Goal: Task Accomplishment & Management: Use online tool/utility

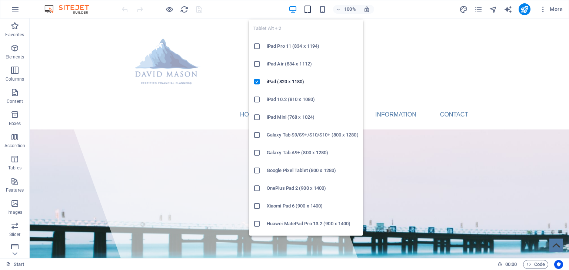
click at [308, 8] on icon "button" at bounding box center [307, 9] width 9 height 9
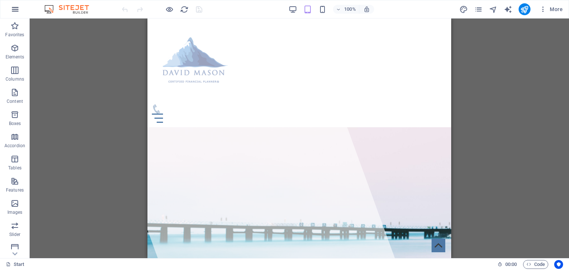
click at [14, 10] on icon "button" at bounding box center [15, 9] width 9 height 9
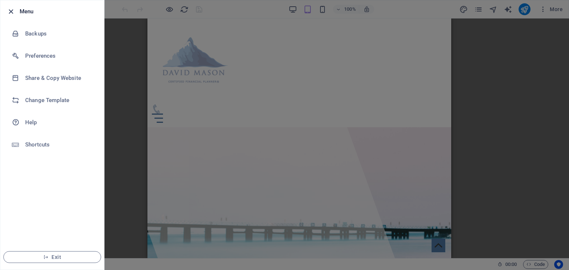
click at [9, 9] on icon "button" at bounding box center [11, 11] width 9 height 9
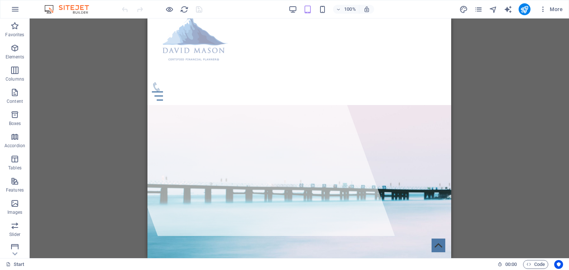
scroll to position [30, 0]
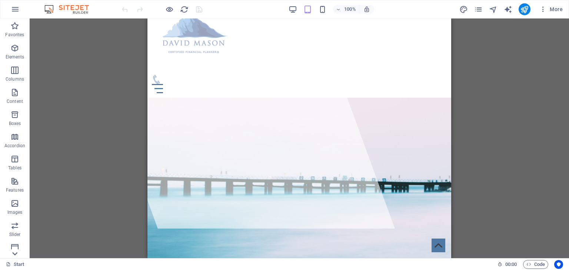
click at [15, 253] on icon at bounding box center [15, 254] width 10 height 10
click at [15, 253] on div "Favorites Elements Columns Content Boxes Accordion Tables Features Images Slide…" at bounding box center [15, 139] width 30 height 240
click at [15, 64] on icon "button" at bounding box center [14, 65] width 9 height 9
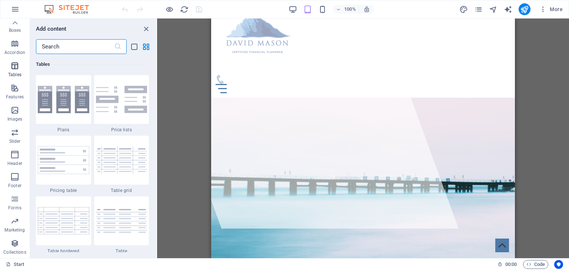
scroll to position [2565, 0]
click at [14, 88] on icon "button" at bounding box center [14, 88] width 9 height 9
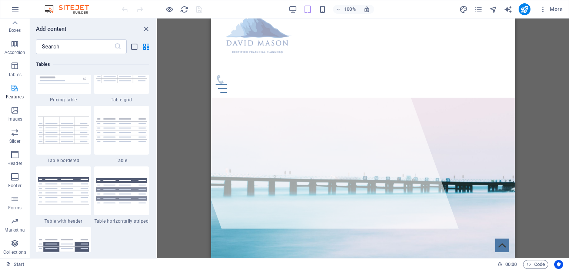
scroll to position [2887, 0]
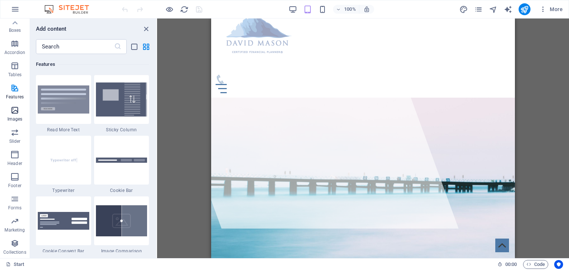
click at [13, 112] on icon "button" at bounding box center [14, 110] width 9 height 9
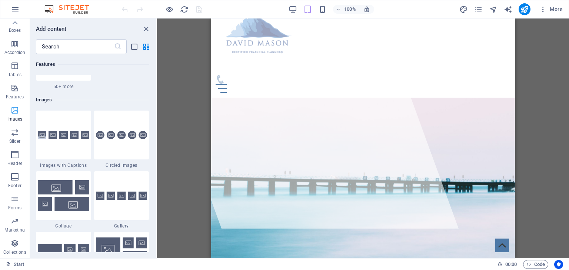
scroll to position [3756, 0]
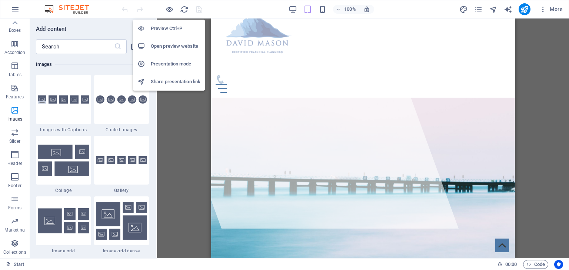
click at [169, 46] on h6 "Open preview website" at bounding box center [176, 46] width 50 height 9
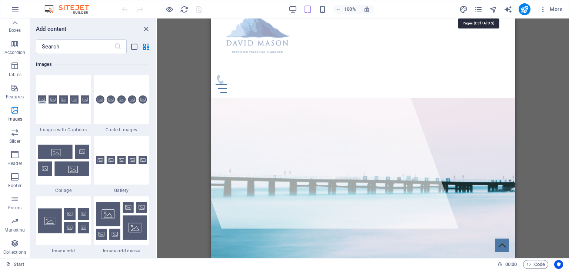
click at [479, 9] on icon "pages" at bounding box center [478, 9] width 9 height 9
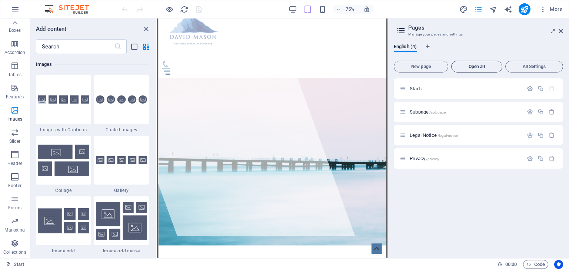
click at [472, 66] on span "Open all" at bounding box center [476, 66] width 44 height 4
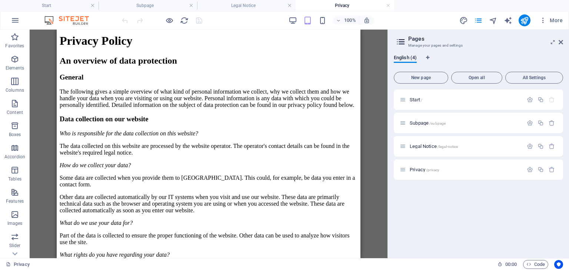
scroll to position [0, 0]
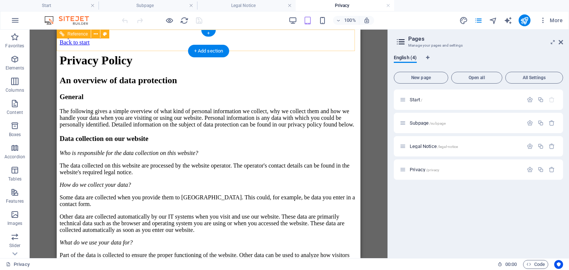
click at [64, 40] on div "Back to start" at bounding box center [209, 42] width 298 height 7
click at [63, 40] on div "Back to start" at bounding box center [209, 42] width 298 height 7
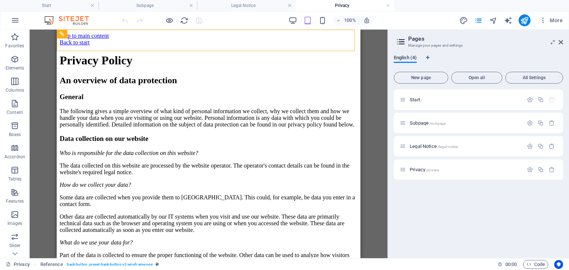
click at [403, 58] on span "English (4)" at bounding box center [405, 58] width 23 height 10
click at [413, 98] on span "Start /" at bounding box center [416, 100] width 13 height 6
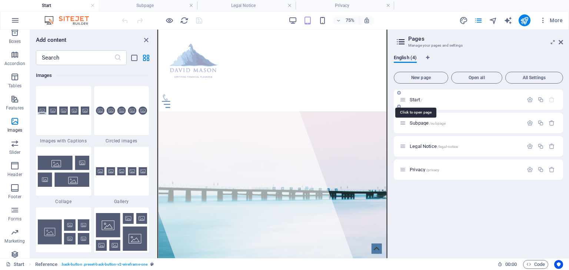
scroll to position [30, 0]
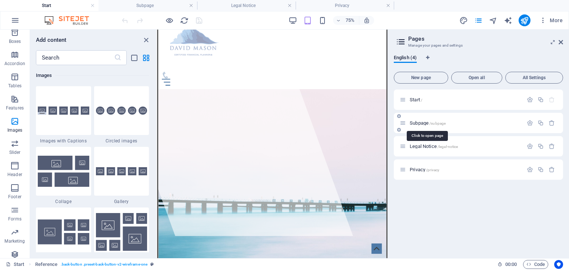
click at [420, 124] on span "Subpage /subpage" at bounding box center [428, 123] width 36 height 6
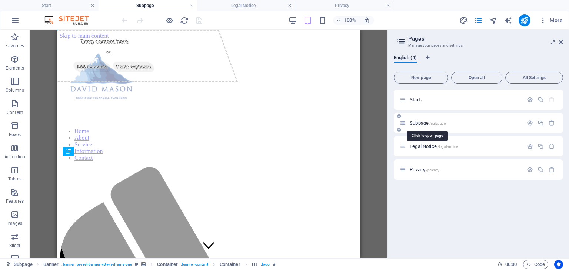
scroll to position [0, 0]
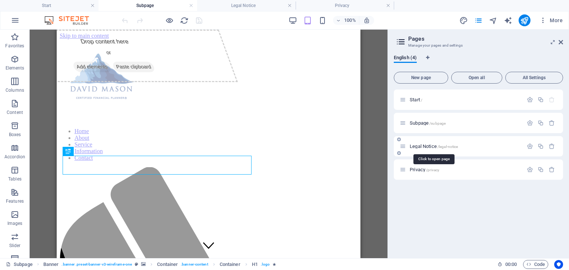
click at [418, 146] on span "Legal Notice /legal-notice" at bounding box center [434, 147] width 48 height 6
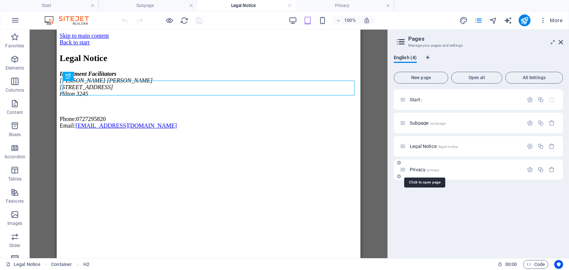
click at [416, 169] on span "Privacy /privacy" at bounding box center [425, 170] width 30 height 6
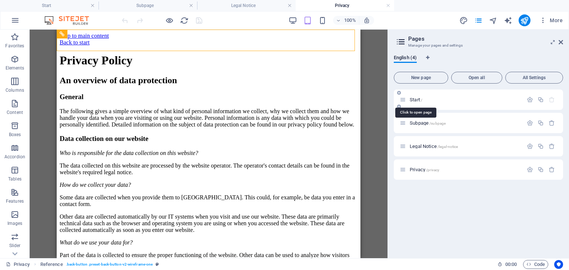
click at [414, 99] on span "Start /" at bounding box center [416, 100] width 13 height 6
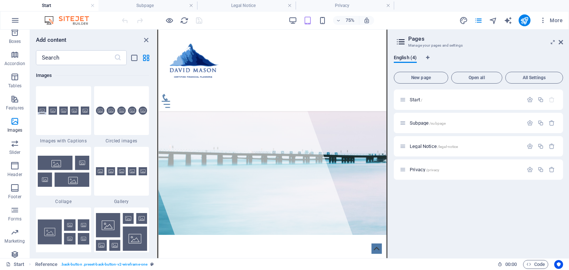
scroll to position [296, 0]
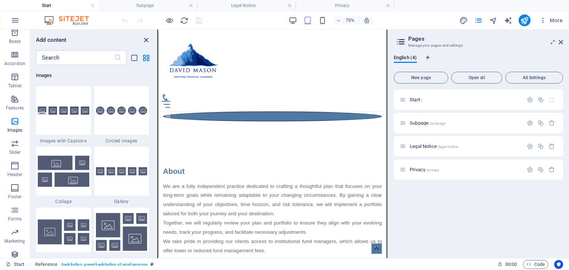
click at [144, 40] on icon "close panel" at bounding box center [146, 40] width 9 height 9
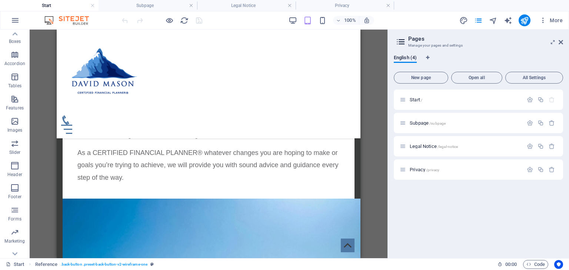
scroll to position [684, 0]
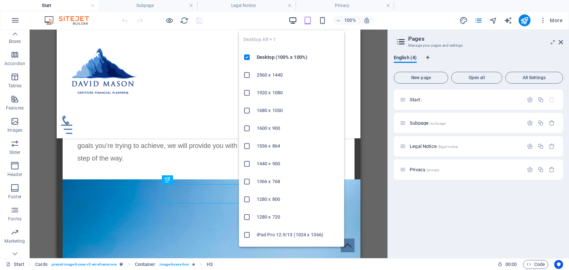
click at [295, 23] on icon "button" at bounding box center [293, 20] width 9 height 9
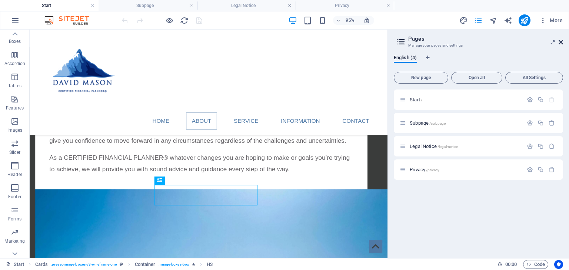
click at [562, 41] on icon at bounding box center [561, 42] width 4 height 6
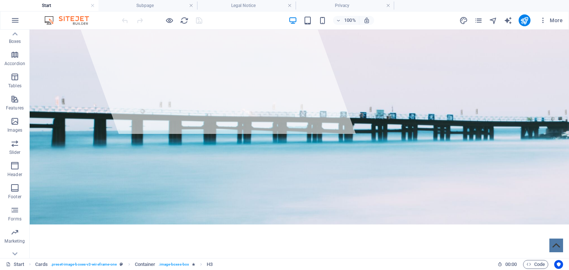
scroll to position [0, 0]
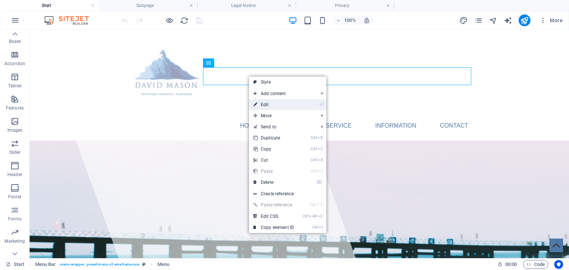
click at [267, 103] on link "⏎ Edit" at bounding box center [274, 104] width 50 height 11
select select
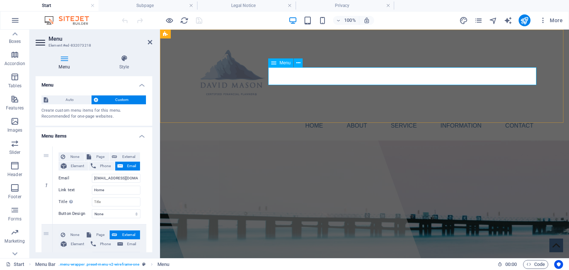
click at [515, 117] on nav "Home About Service Information Contact" at bounding box center [365, 126] width 350 height 18
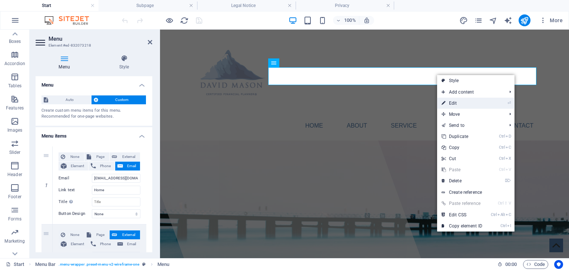
click at [449, 103] on link "⏎ Edit" at bounding box center [462, 103] width 50 height 11
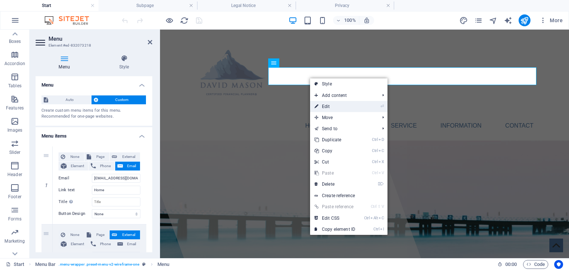
click at [329, 105] on link "⏎ Edit" at bounding box center [335, 106] width 50 height 11
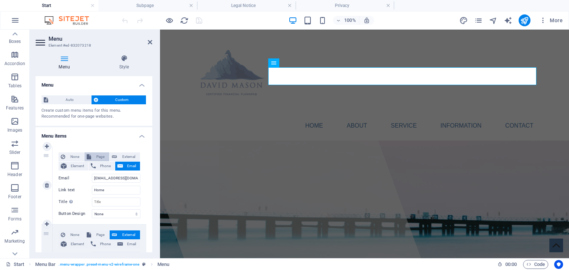
click at [95, 157] on span "Page" at bounding box center [100, 157] width 14 height 9
select select
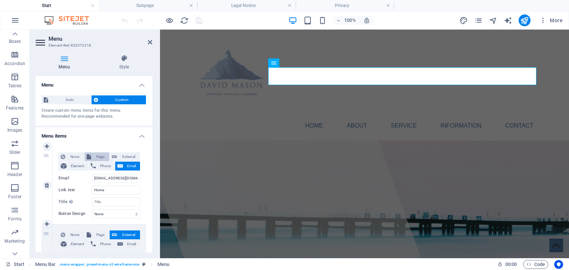
select select
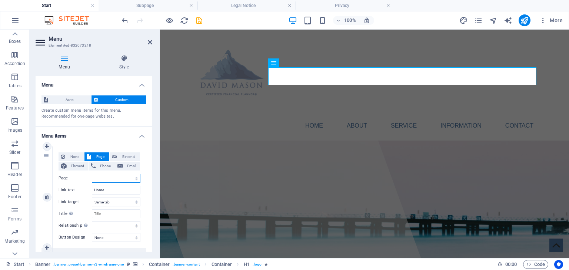
click at [112, 178] on select "Start Subpage Legal Notice Privacy" at bounding box center [116, 178] width 49 height 9
select select "0"
click at [92, 174] on select "Start Subpage Legal Notice Privacy" at bounding box center [116, 178] width 49 height 9
select select
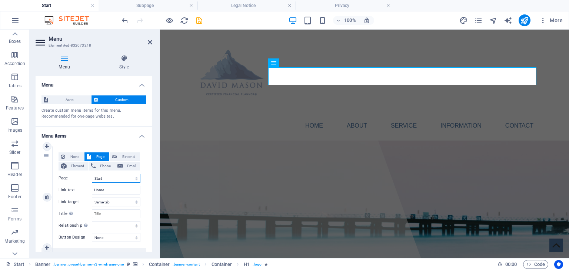
select select
click at [150, 41] on icon at bounding box center [150, 42] width 4 height 6
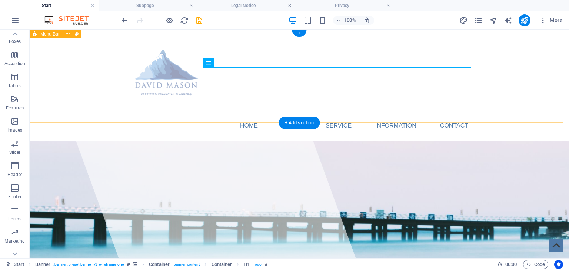
click at [209, 107] on div "Home About Service Information Contact" at bounding box center [299, 85] width 539 height 111
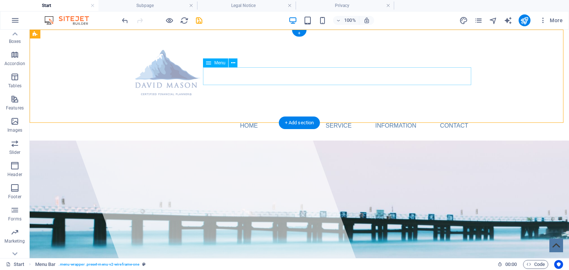
click at [450, 117] on nav "Home About Service Information Contact" at bounding box center [299, 126] width 350 height 18
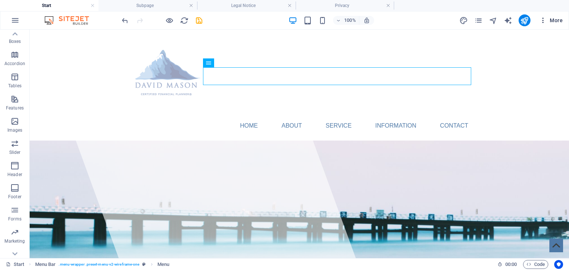
click at [557, 19] on span "More" at bounding box center [550, 20] width 23 height 7
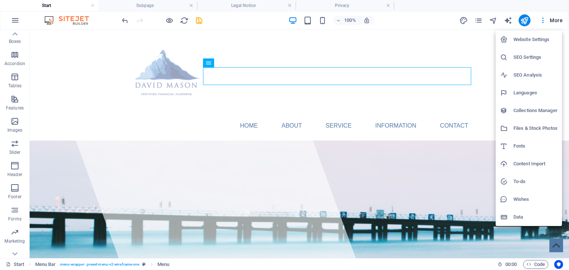
click at [167, 20] on div at bounding box center [284, 135] width 569 height 270
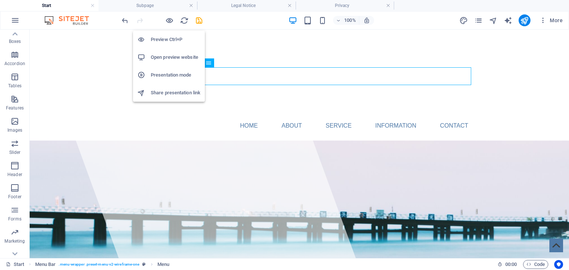
click at [167, 20] on icon "button" at bounding box center [169, 20] width 9 height 9
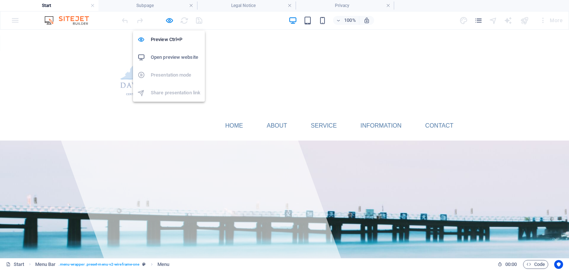
click at [167, 56] on h6 "Open preview website" at bounding box center [176, 57] width 50 height 9
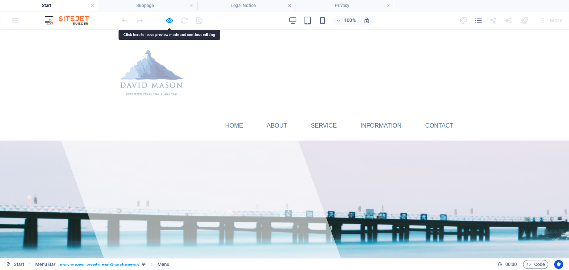
drag, startPoint x: 233, startPoint y: 76, endPoint x: 190, endPoint y: 106, distance: 52.2
click at [190, 106] on header "Home About Service Information Contact" at bounding box center [285, 85] width 362 height 111
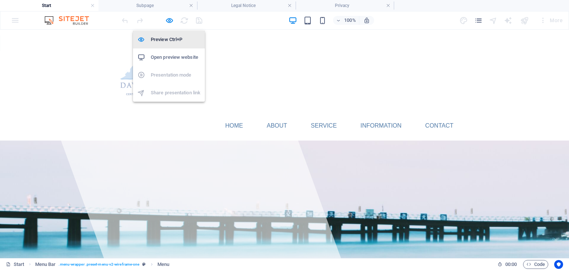
click at [165, 42] on h6 "Preview Ctrl+P" at bounding box center [176, 39] width 50 height 9
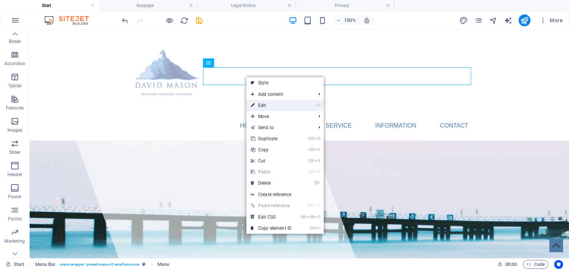
click at [265, 107] on link "⏎ Edit" at bounding box center [271, 105] width 50 height 11
select select
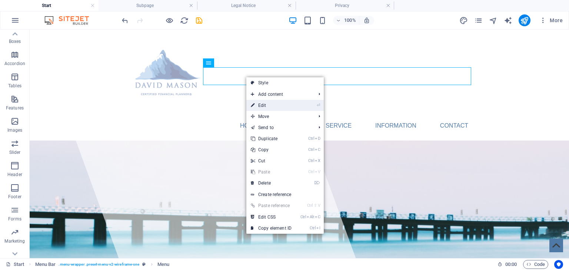
select select
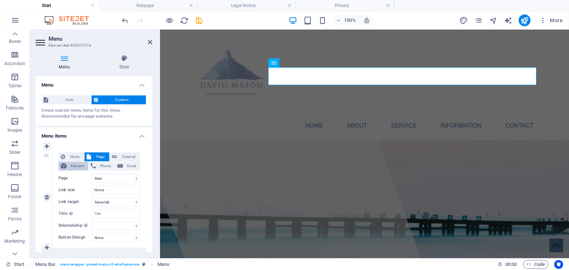
click at [77, 164] on span "Element" at bounding box center [77, 166] width 17 height 9
select select
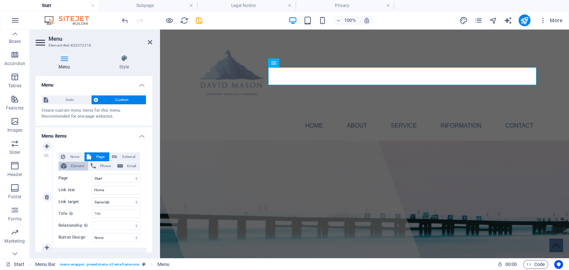
select select
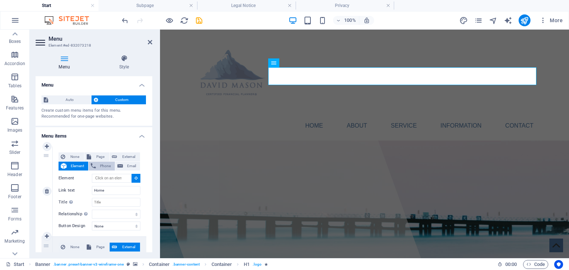
click at [100, 164] on span "Phone" at bounding box center [105, 166] width 14 height 9
select select
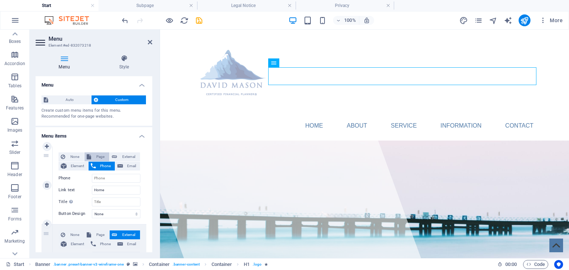
click at [98, 156] on span "Page" at bounding box center [100, 157] width 14 height 9
select select
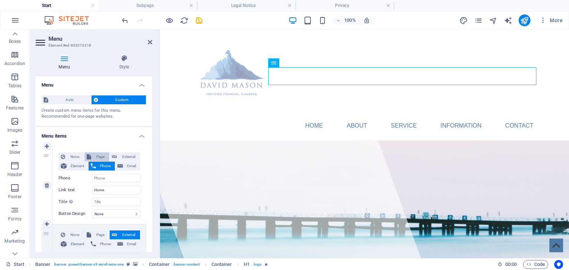
select select
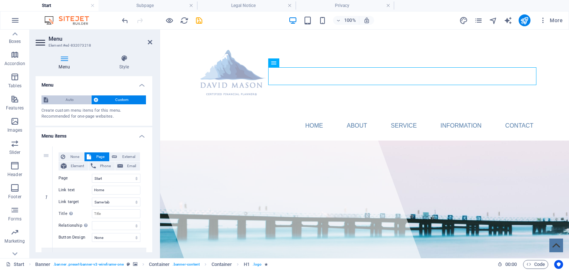
click at [72, 100] on span "Auto" at bounding box center [69, 100] width 39 height 9
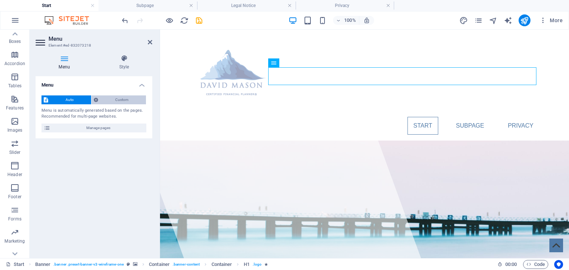
click at [123, 100] on span "Custom" at bounding box center [122, 100] width 44 height 9
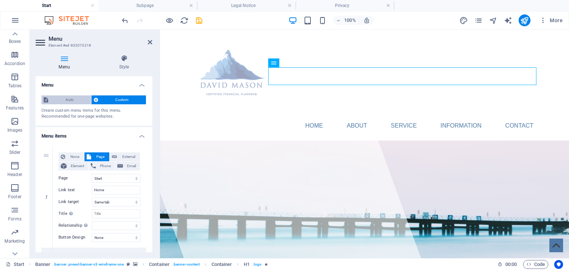
click at [69, 98] on span "Auto" at bounding box center [69, 100] width 39 height 9
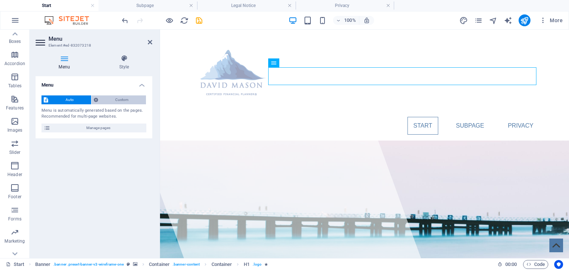
click at [118, 97] on span "Custom" at bounding box center [122, 100] width 44 height 9
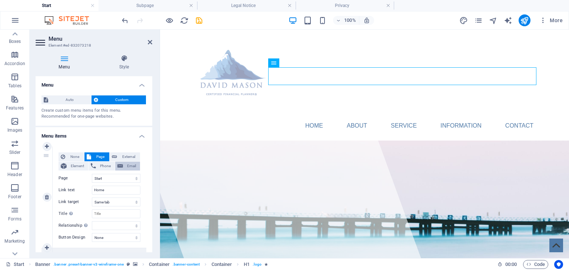
click at [122, 165] on button "Email" at bounding box center [127, 166] width 25 height 9
select select
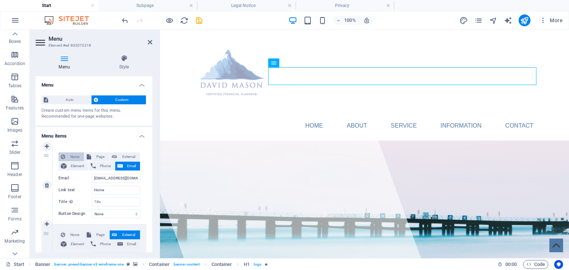
click at [74, 156] on span "None" at bounding box center [74, 157] width 14 height 9
select select
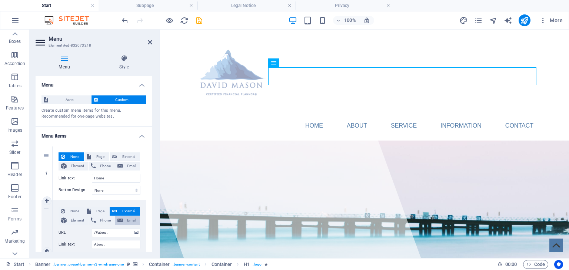
click at [119, 221] on icon at bounding box center [120, 220] width 6 height 9
select select
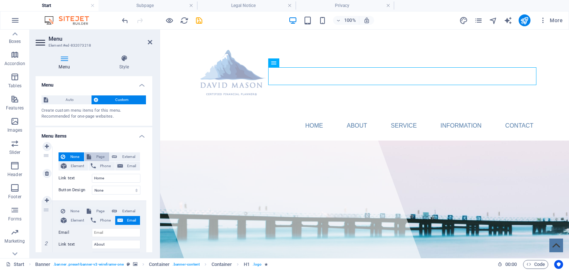
click at [97, 158] on span "Page" at bounding box center [100, 157] width 14 height 9
select select
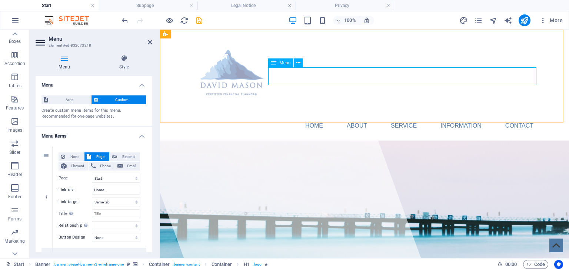
click at [316, 117] on nav "Home About Service Information Contact" at bounding box center [365, 126] width 350 height 18
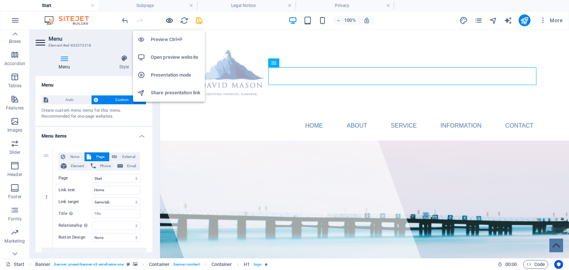
click at [169, 19] on icon "button" at bounding box center [169, 20] width 9 height 9
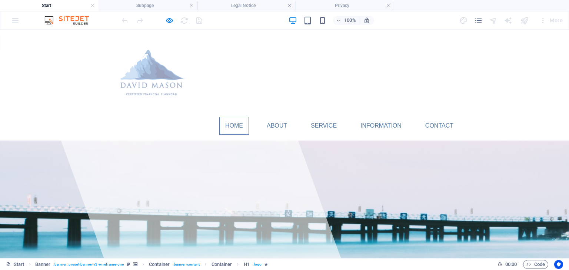
click at [230, 117] on link "Home" at bounding box center [234, 126] width 30 height 18
click at [274, 117] on link "About" at bounding box center [277, 126] width 32 height 18
click at [273, 117] on link "About" at bounding box center [277, 126] width 32 height 18
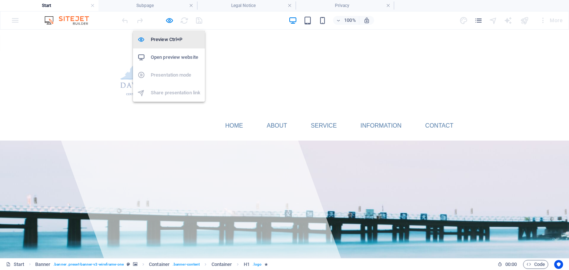
click at [165, 39] on h6 "Preview Ctrl+P" at bounding box center [176, 39] width 50 height 9
select select
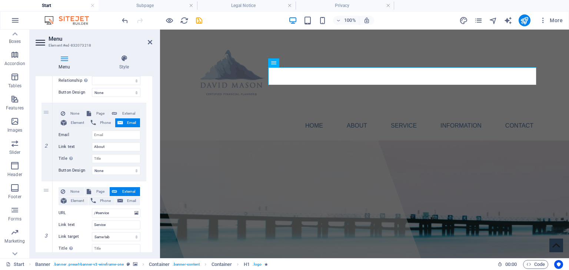
scroll to position [147, 0]
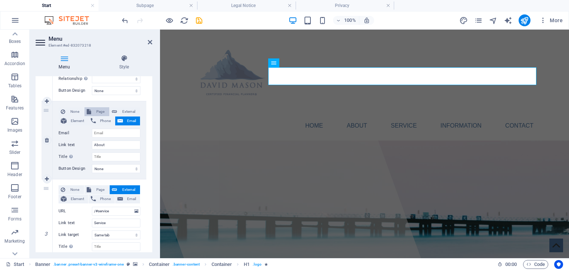
click at [97, 113] on span "Page" at bounding box center [100, 111] width 14 height 9
select select
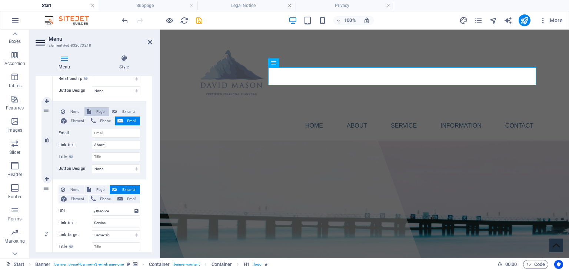
select select
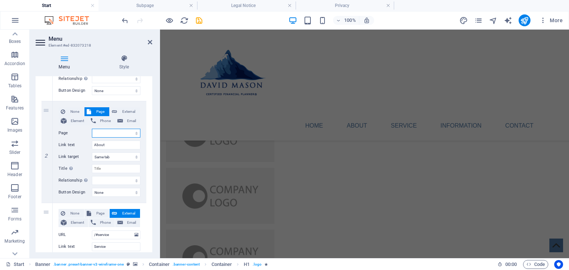
scroll to position [2243, 0]
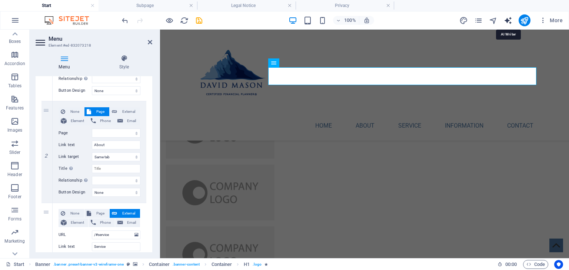
click at [508, 19] on icon "text_generator" at bounding box center [508, 20] width 9 height 9
select select "English"
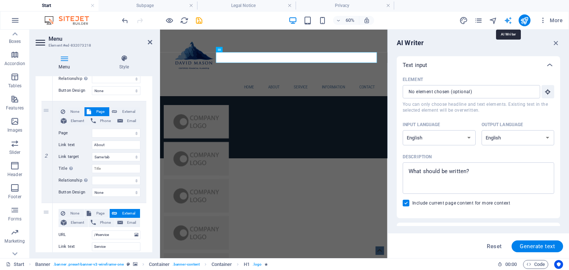
scroll to position [0, 0]
click at [557, 42] on icon "button" at bounding box center [556, 43] width 8 height 8
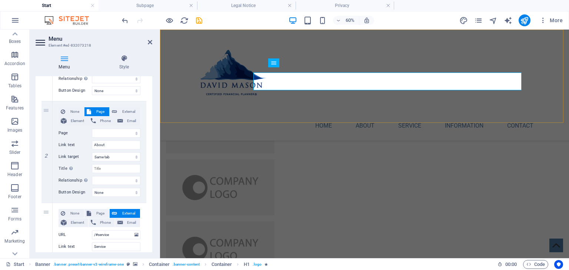
scroll to position [2243, 0]
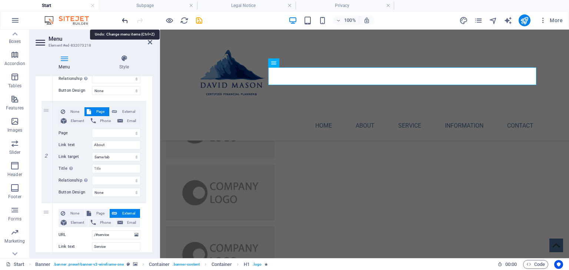
click at [123, 18] on icon "undo" at bounding box center [125, 20] width 9 height 9
select select
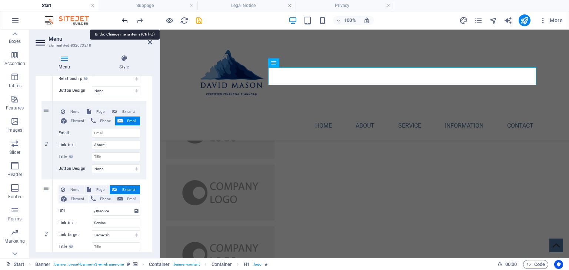
click at [123, 18] on icon "undo" at bounding box center [125, 20] width 9 height 9
select select
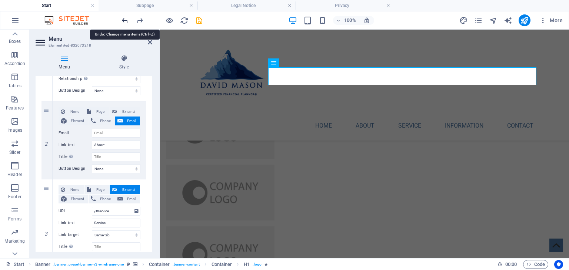
click at [123, 18] on icon "undo" at bounding box center [125, 20] width 9 height 9
select select
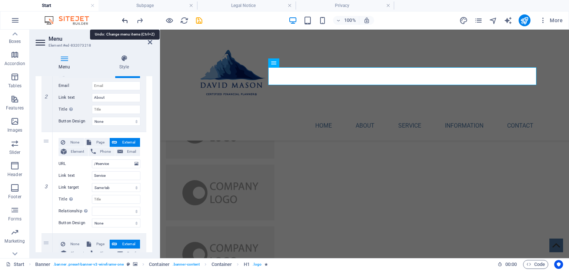
click at [123, 18] on icon "undo" at bounding box center [125, 20] width 9 height 9
select select
click at [123, 18] on icon "undo" at bounding box center [125, 20] width 9 height 9
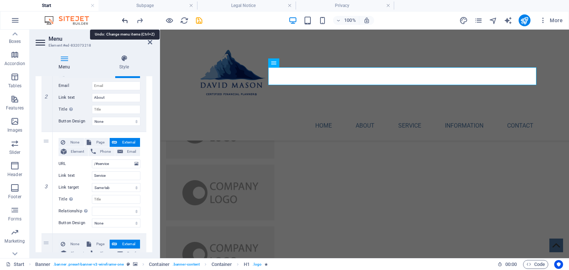
select select
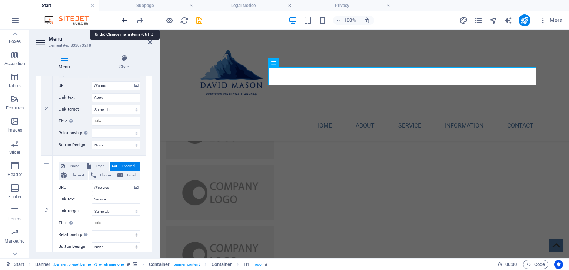
click at [123, 18] on icon "undo" at bounding box center [125, 20] width 9 height 9
select select
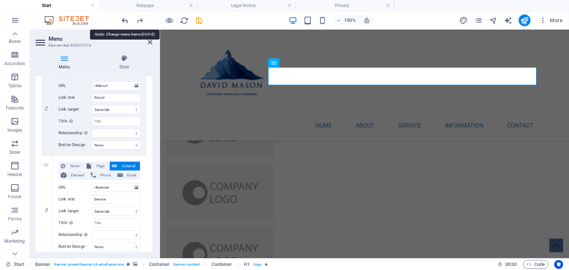
select select
click at [123, 18] on icon "undo" at bounding box center [125, 20] width 9 height 9
select select
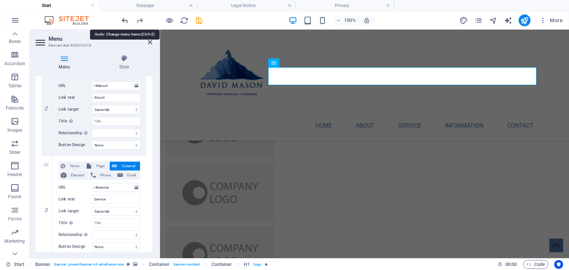
select select
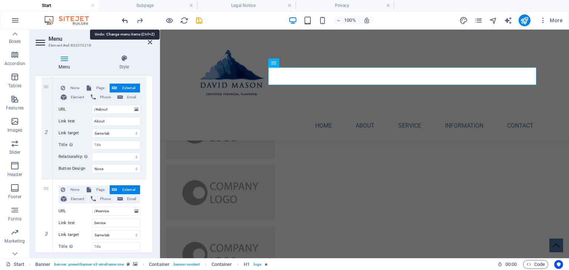
click at [123, 18] on icon "undo" at bounding box center [125, 20] width 9 height 9
select select
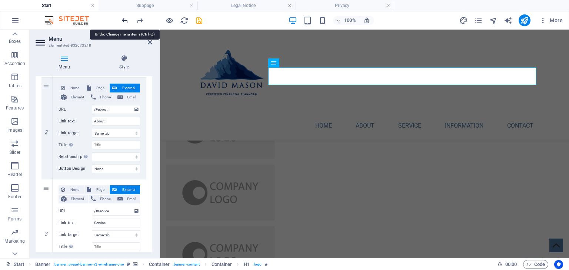
select select
click at [123, 18] on icon "undo" at bounding box center [125, 20] width 9 height 9
select select
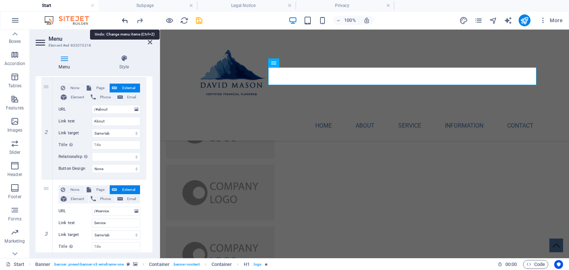
select select
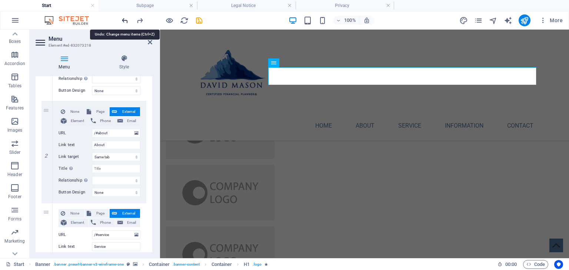
click at [123, 18] on icon "undo" at bounding box center [125, 20] width 9 height 9
select select
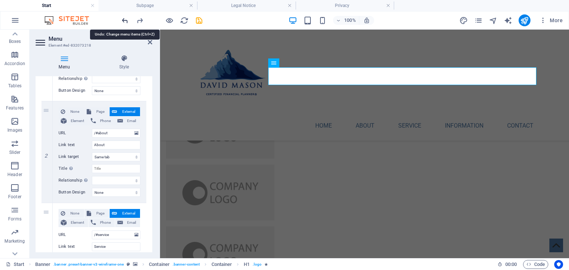
select select
click at [123, 18] on icon "undo" at bounding box center [125, 20] width 9 height 9
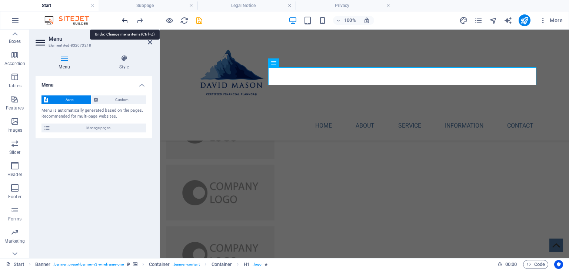
scroll to position [0, 0]
click at [123, 18] on icon "undo" at bounding box center [125, 20] width 9 height 9
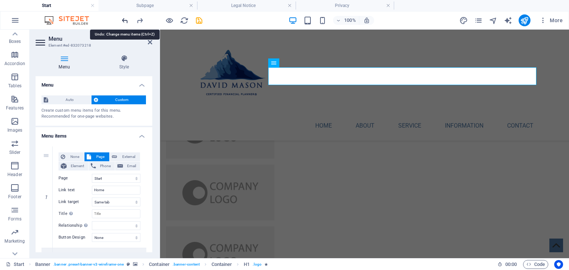
click at [123, 18] on icon "undo" at bounding box center [125, 20] width 9 height 9
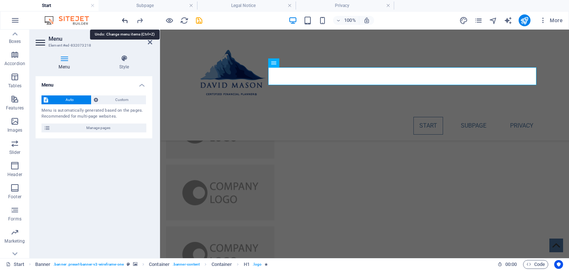
click at [123, 18] on icon "undo" at bounding box center [125, 20] width 9 height 9
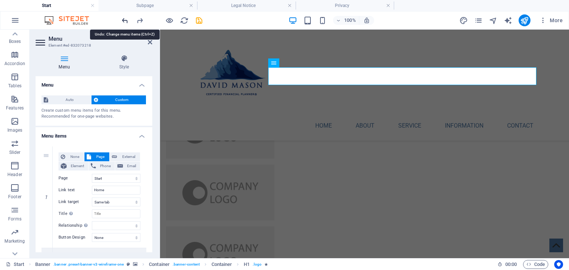
click at [123, 18] on icon "undo" at bounding box center [125, 20] width 9 height 9
select select
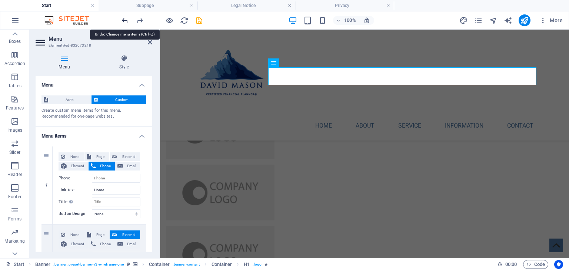
click at [123, 18] on icon "undo" at bounding box center [125, 20] width 9 height 9
select select
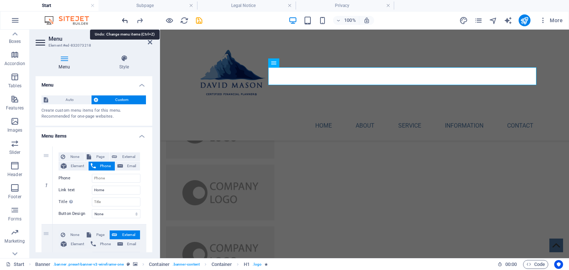
click at [123, 18] on icon "undo" at bounding box center [125, 20] width 9 height 9
select select
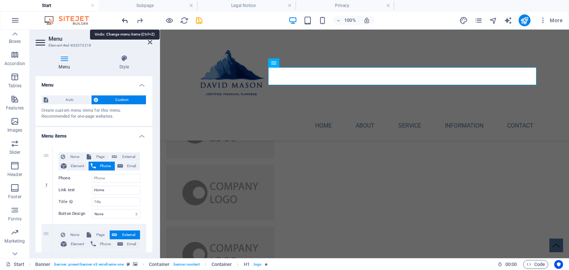
select select
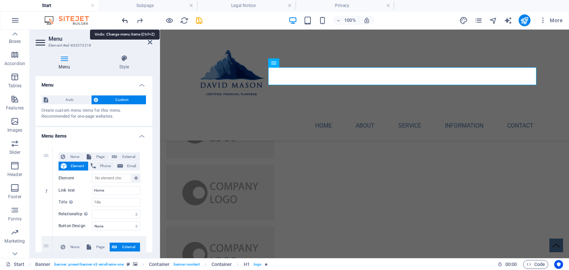
click at [123, 18] on icon "undo" at bounding box center [125, 20] width 9 height 9
select select
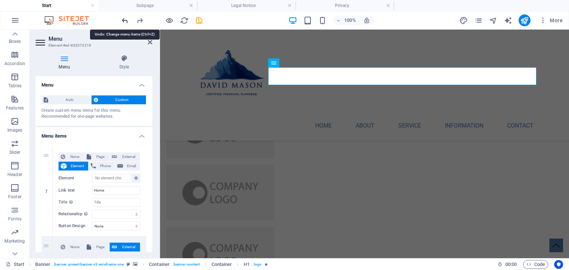
select select
click at [123, 18] on icon "undo" at bounding box center [125, 20] width 9 height 9
select select
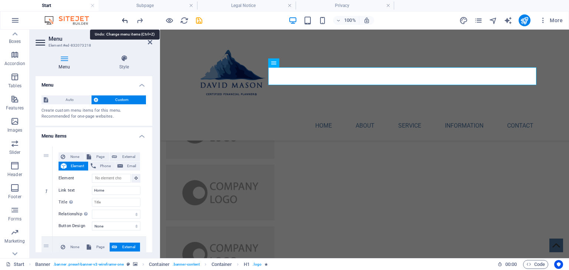
select select
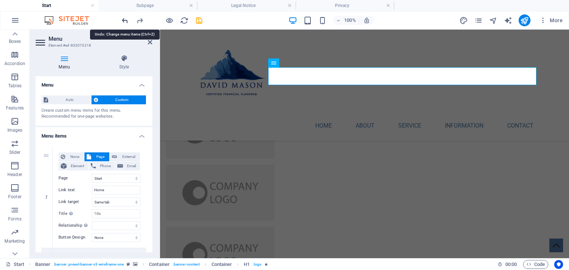
click at [123, 18] on icon "undo" at bounding box center [125, 20] width 9 height 9
select select
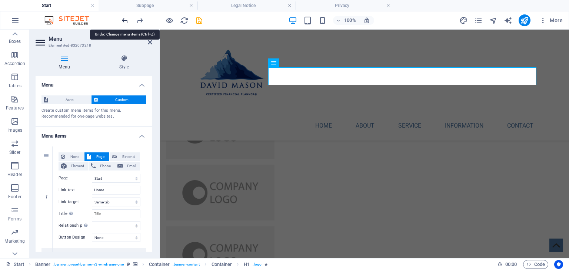
select select
click at [123, 18] on icon "undo" at bounding box center [125, 20] width 9 height 9
select select
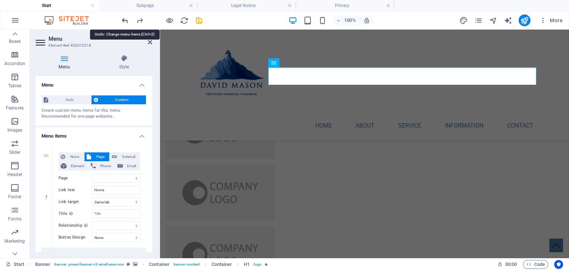
select select
click at [123, 18] on icon "undo" at bounding box center [125, 20] width 9 height 9
select select
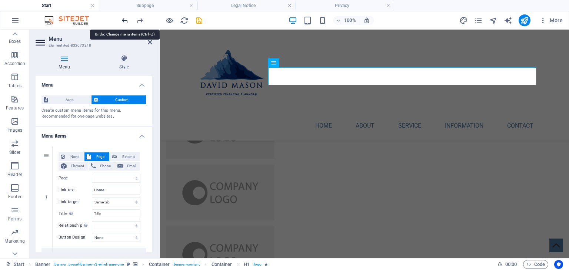
select select
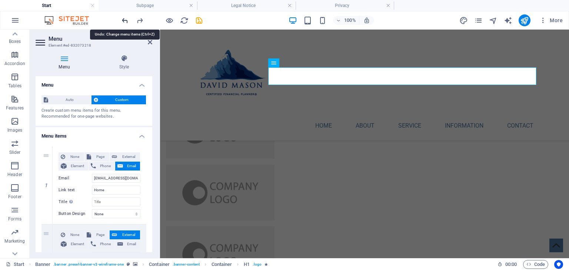
click at [123, 18] on icon "undo" at bounding box center [125, 20] width 9 height 9
select select
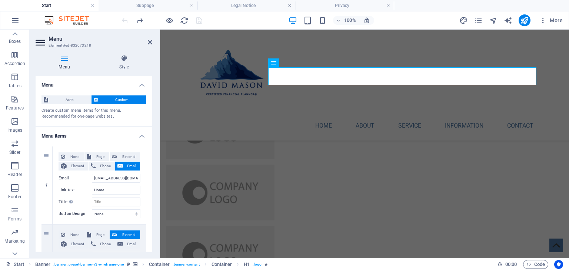
click at [123, 18] on div at bounding box center [161, 20] width 83 height 12
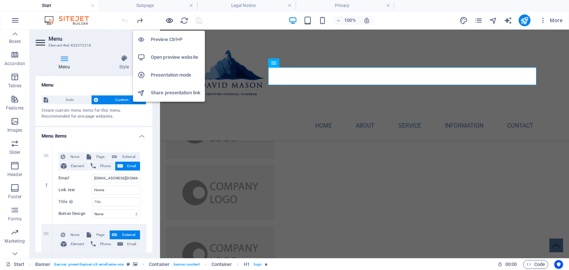
click at [169, 20] on icon "button" at bounding box center [169, 20] width 9 height 9
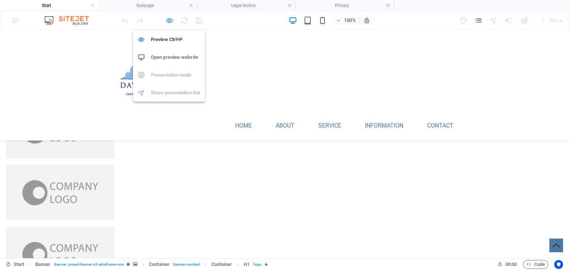
scroll to position [2031, 0]
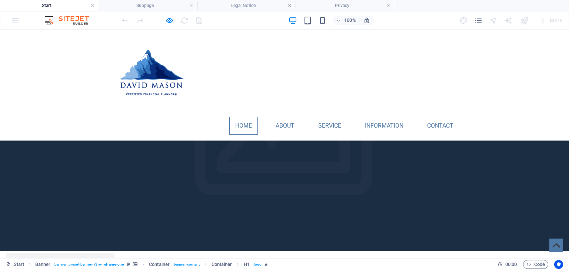
click at [238, 117] on link "Home" at bounding box center [243, 126] width 29 height 18
click at [282, 117] on link "About" at bounding box center [285, 126] width 31 height 18
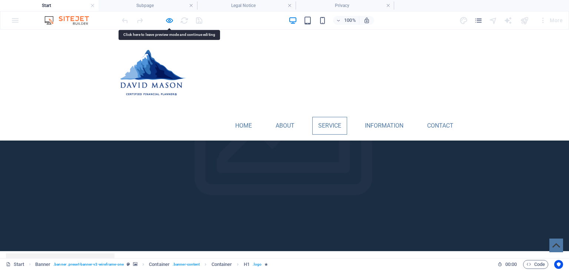
click at [327, 117] on link "Service" at bounding box center [329, 126] width 35 height 18
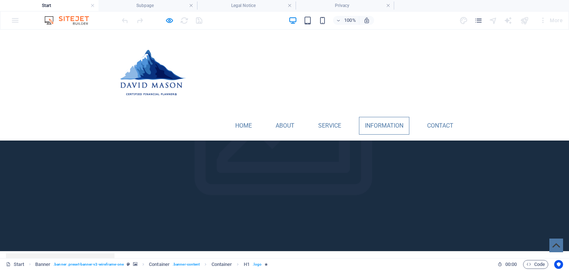
click at [379, 117] on link "Information" at bounding box center [384, 126] width 50 height 18
